Goal: Find contact information: Find contact information

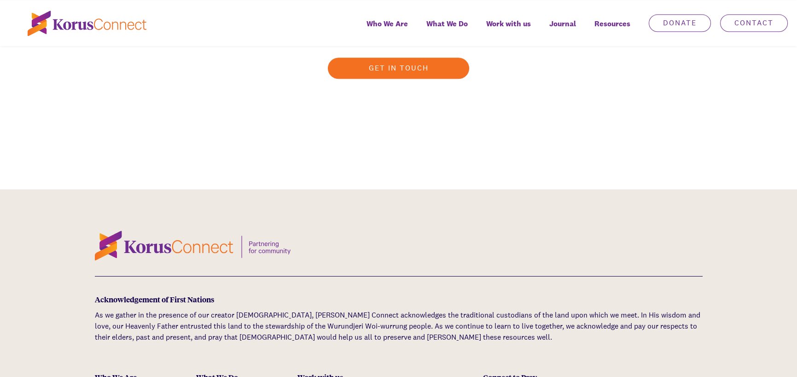
scroll to position [2764, 0]
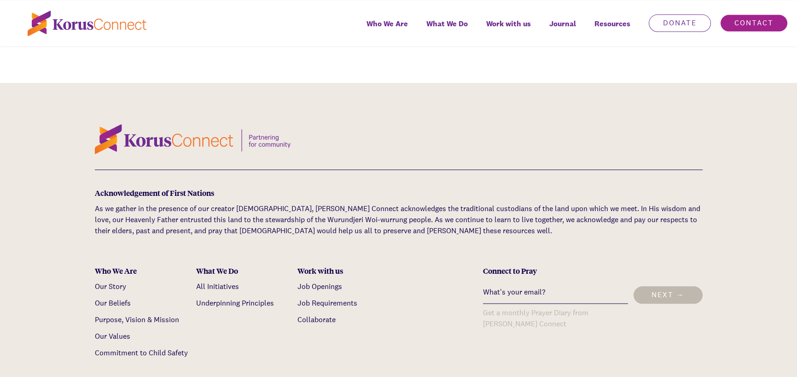
click at [749, 20] on link "Contact" at bounding box center [754, 23] width 68 height 18
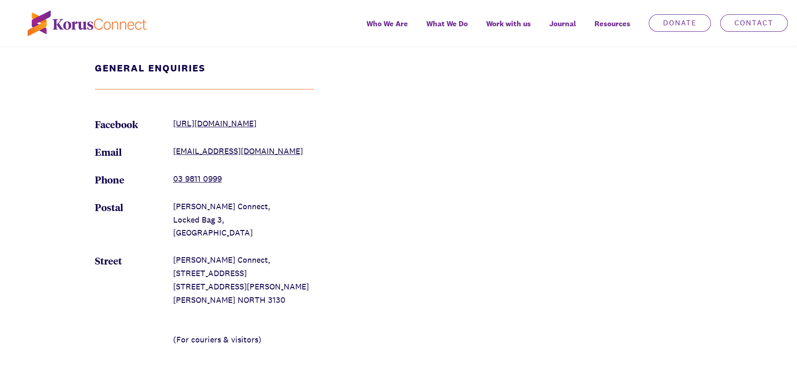
scroll to position [1013, 0]
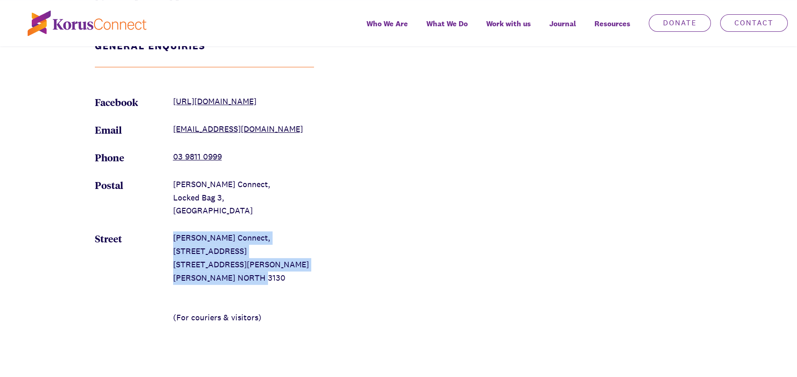
drag, startPoint x: 172, startPoint y: 250, endPoint x: 267, endPoint y: 289, distance: 102.5
click at [267, 289] on li "[GEOGRAPHIC_DATA][PERSON_NAME][STREET_ADDRESS][PERSON_NAME][PERSON_NAME] (For c…" at bounding box center [204, 277] width 219 height 93
copy p "[PERSON_NAME] Connect, [STREET_ADDRESS][PERSON_NAME][PERSON_NAME]"
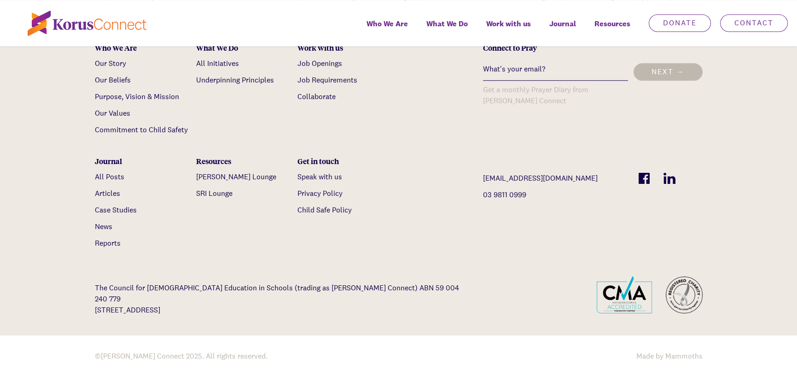
scroll to position [1915, 0]
drag, startPoint x: 355, startPoint y: 293, endPoint x: 395, endPoint y: 282, distance: 41.6
click at [405, 289] on p "The Council for [DEMOGRAPHIC_DATA] Education in Schools (trading as [PERSON_NAM…" at bounding box center [282, 298] width 375 height 33
copy p "59 004 240 779"
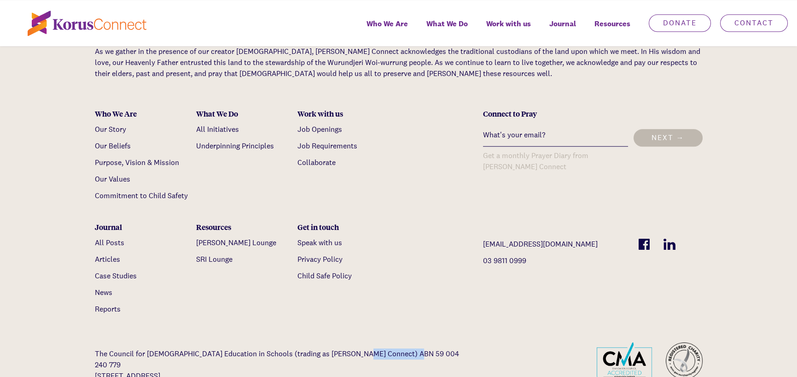
scroll to position [1822, 0]
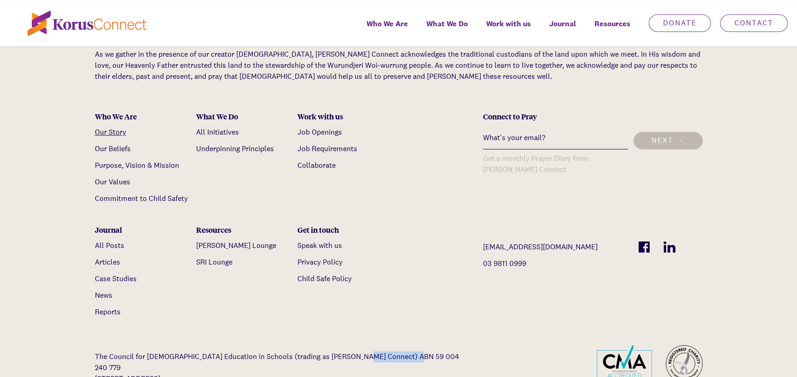
click at [111, 137] on link "Our Story" at bounding box center [110, 132] width 31 height 10
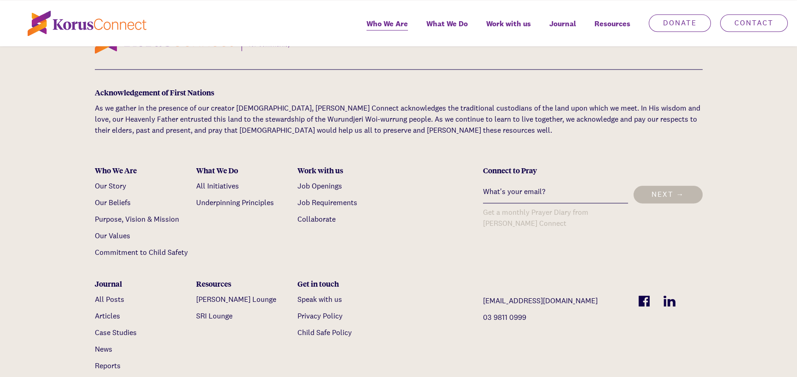
scroll to position [3110, 0]
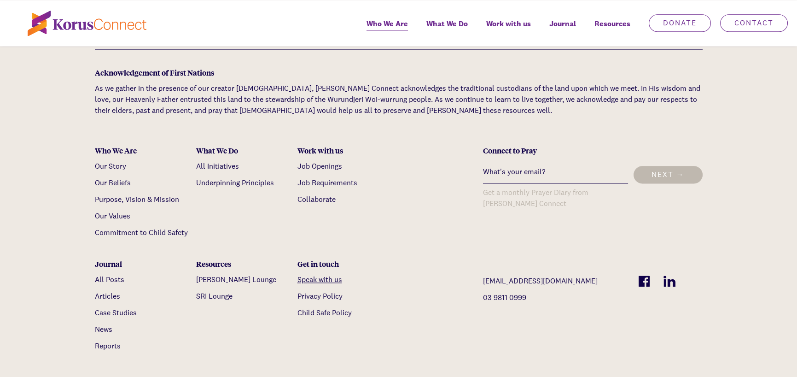
click at [322, 275] on link "Speak with us" at bounding box center [320, 280] width 45 height 10
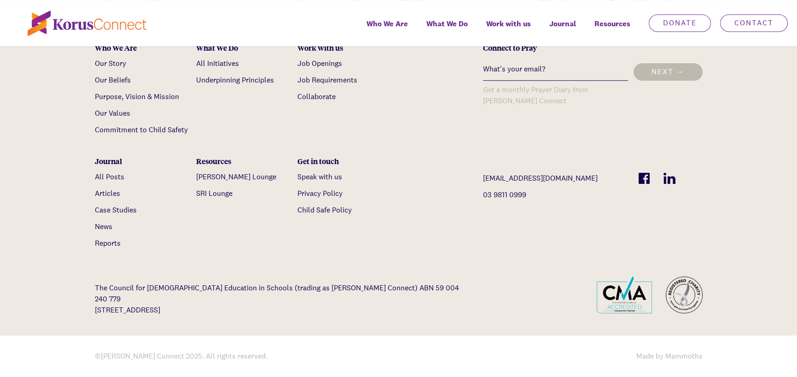
scroll to position [1915, 0]
